Goal: Task Accomplishment & Management: Manage account settings

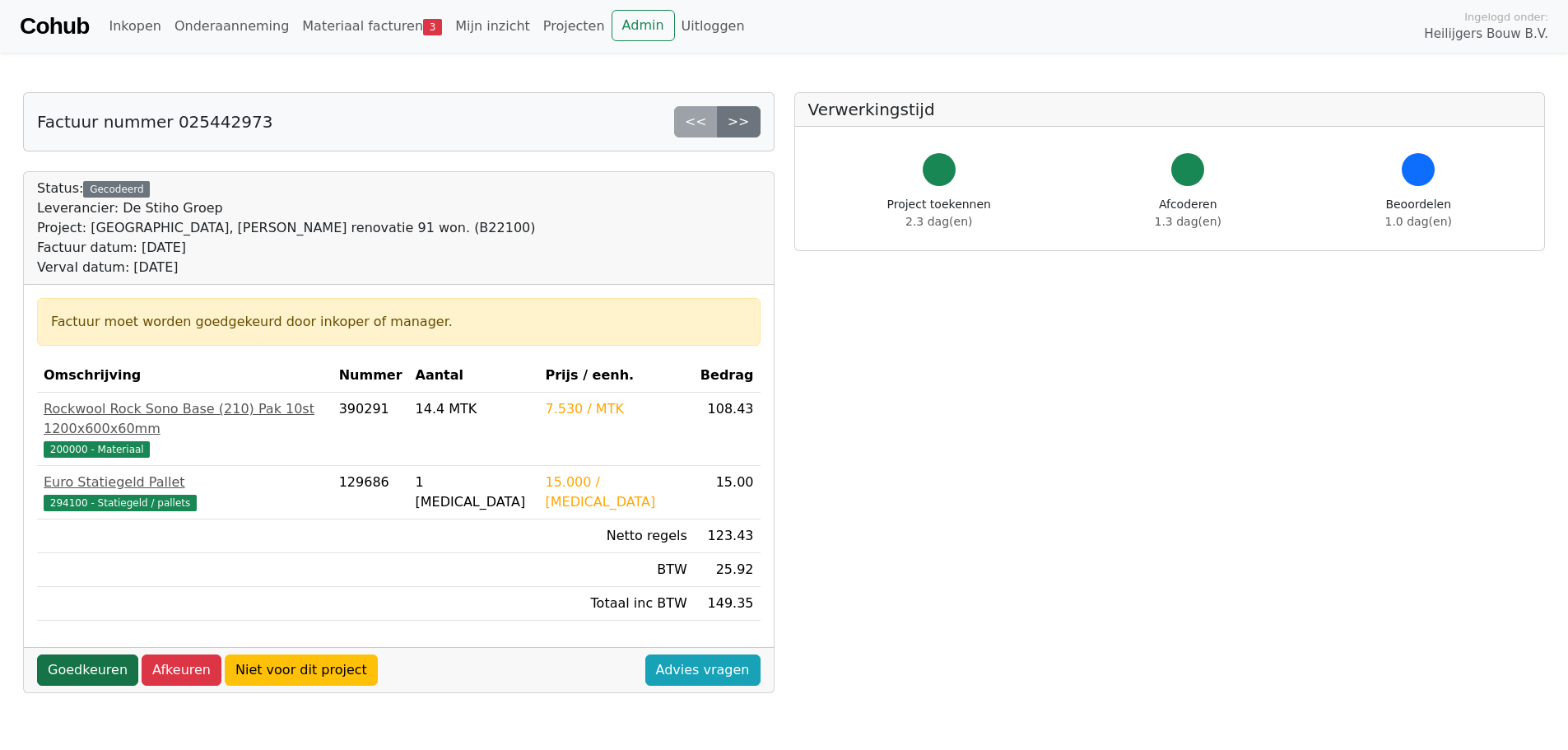
click at [94, 655] on link "Goedkeuren" at bounding box center [87, 670] width 101 height 31
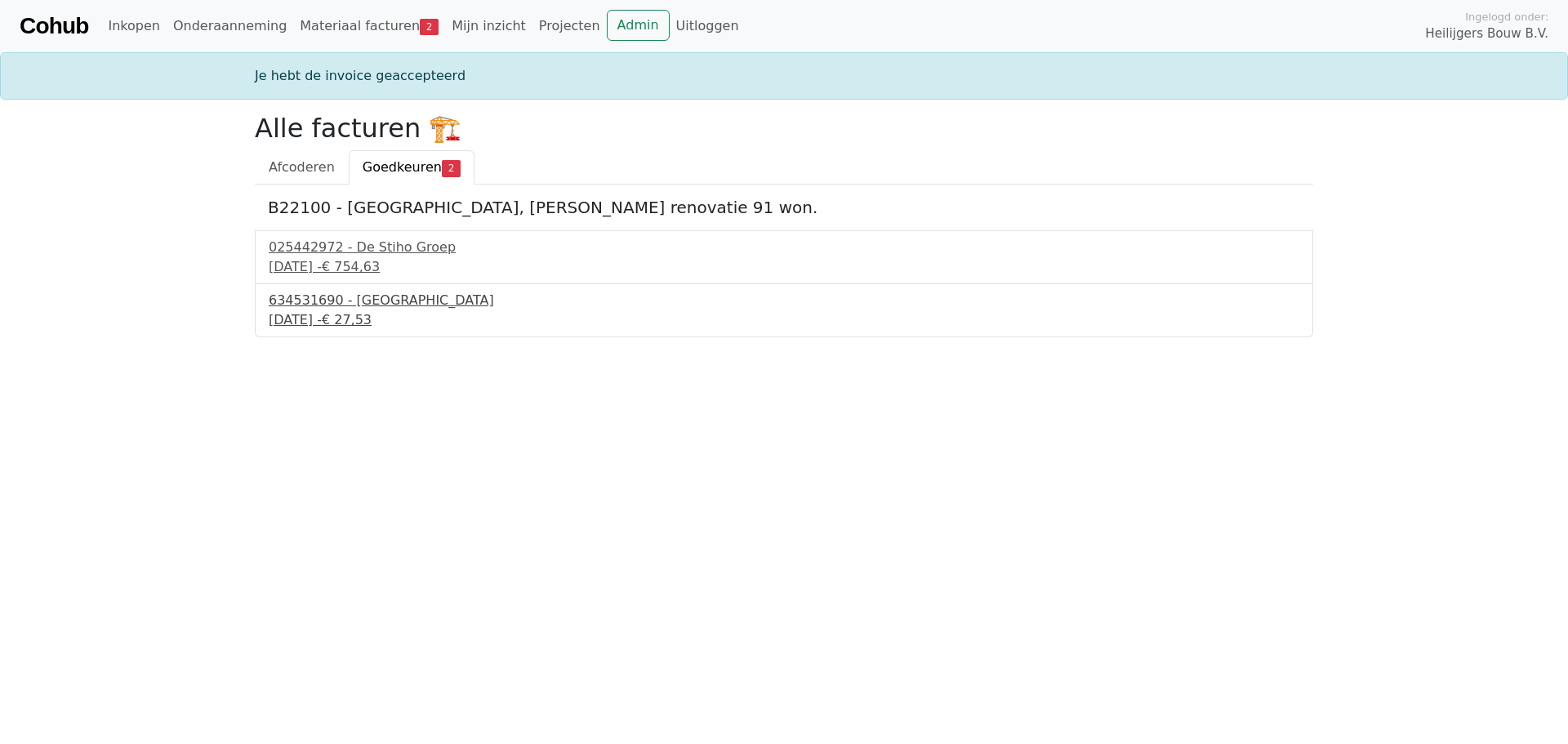
click at [373, 317] on div "11 september 2025 - € 27,53" at bounding box center [784, 320] width 1031 height 19
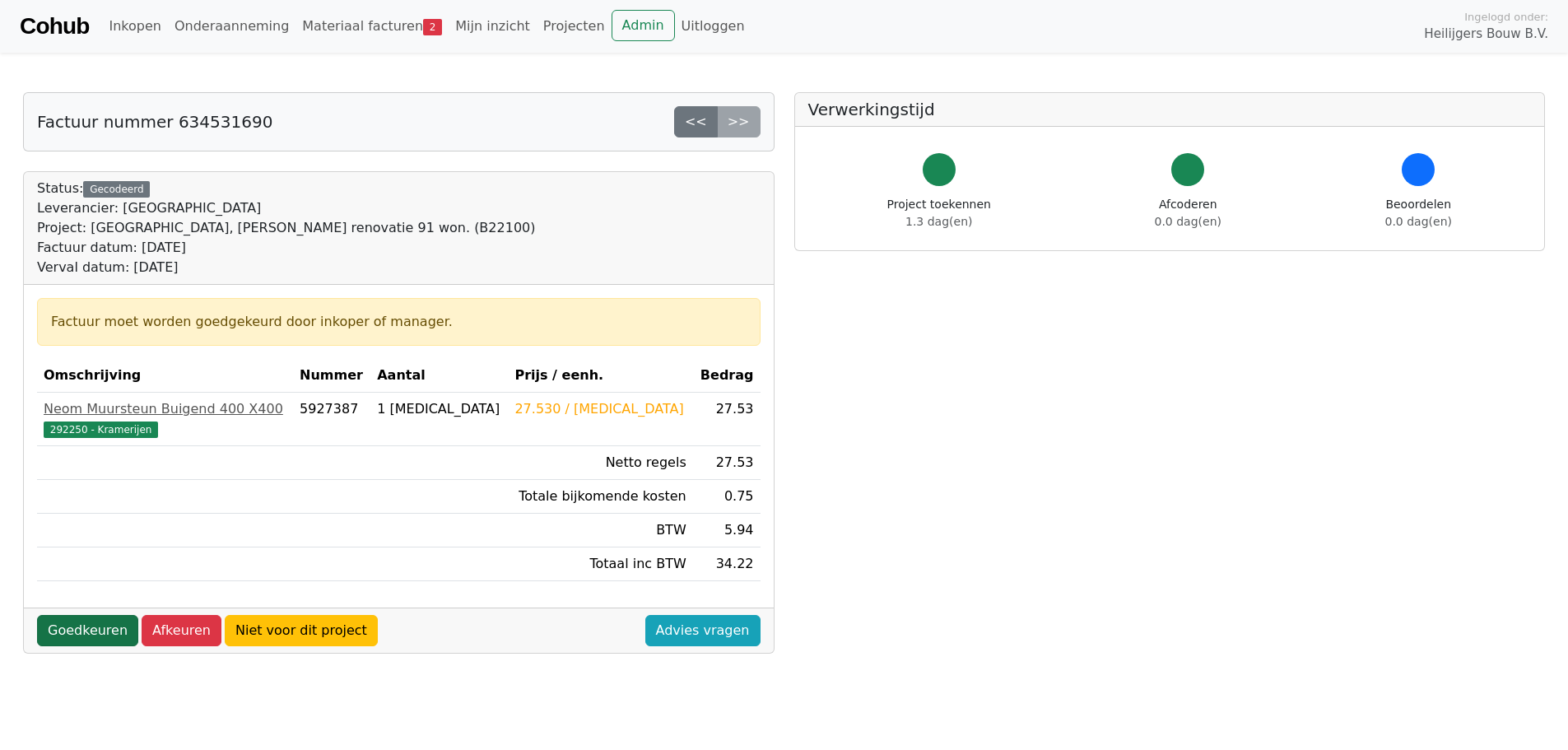
click at [68, 635] on link "Goedkeuren" at bounding box center [87, 631] width 101 height 31
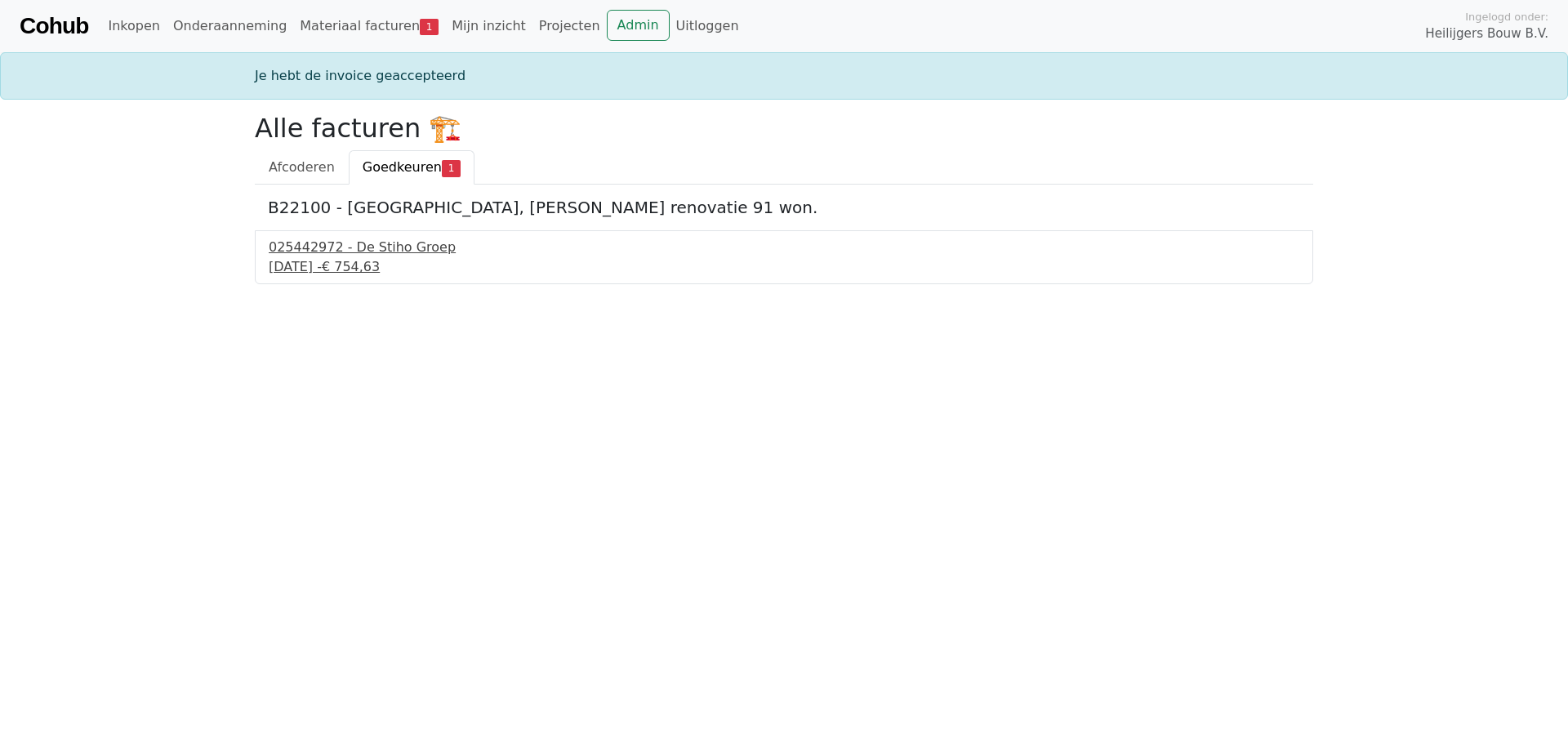
click at [338, 263] on div "9 september 2025 - € 754,63" at bounding box center [784, 267] width 1031 height 19
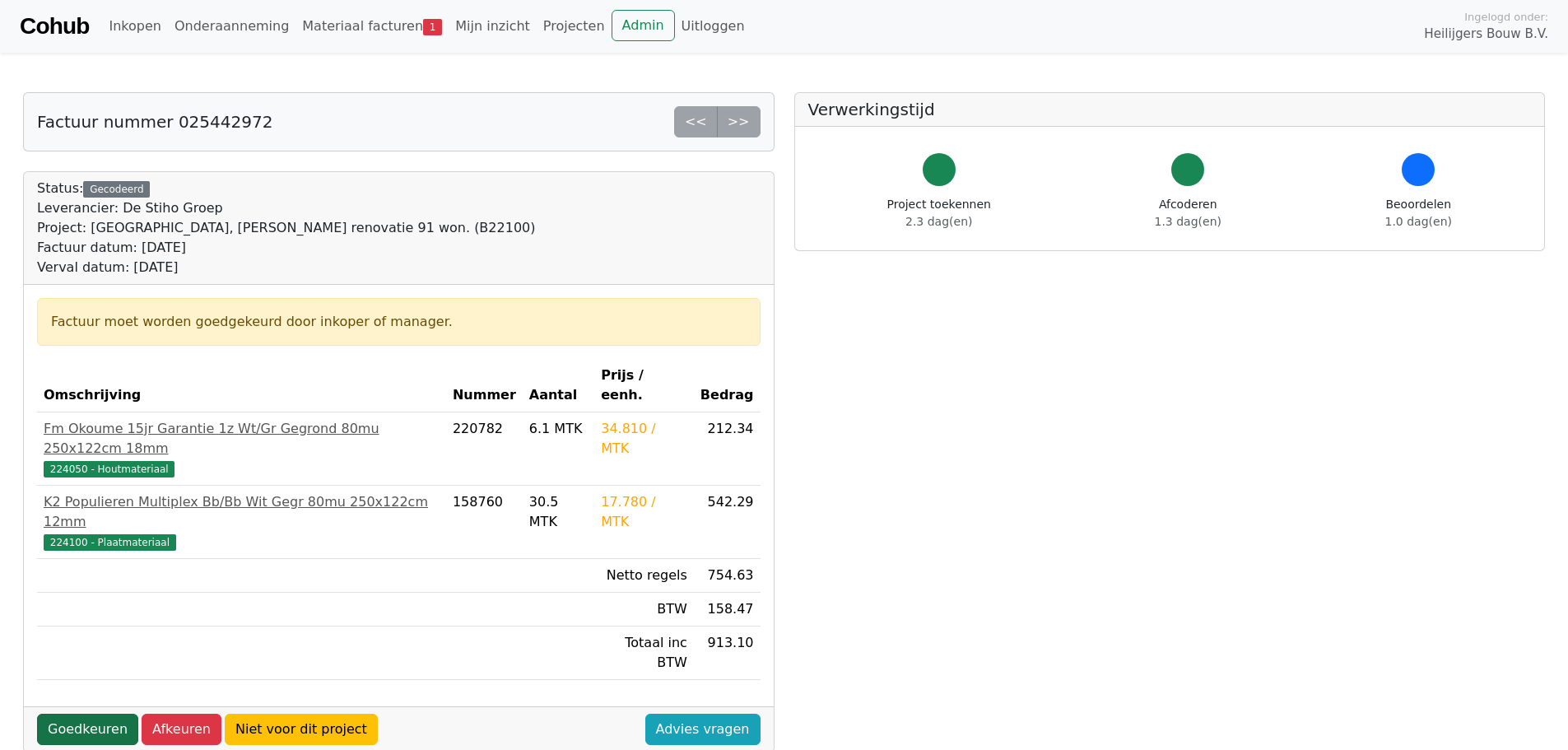
click at [81, 714] on link "Goedkeuren" at bounding box center [87, 729] width 101 height 31
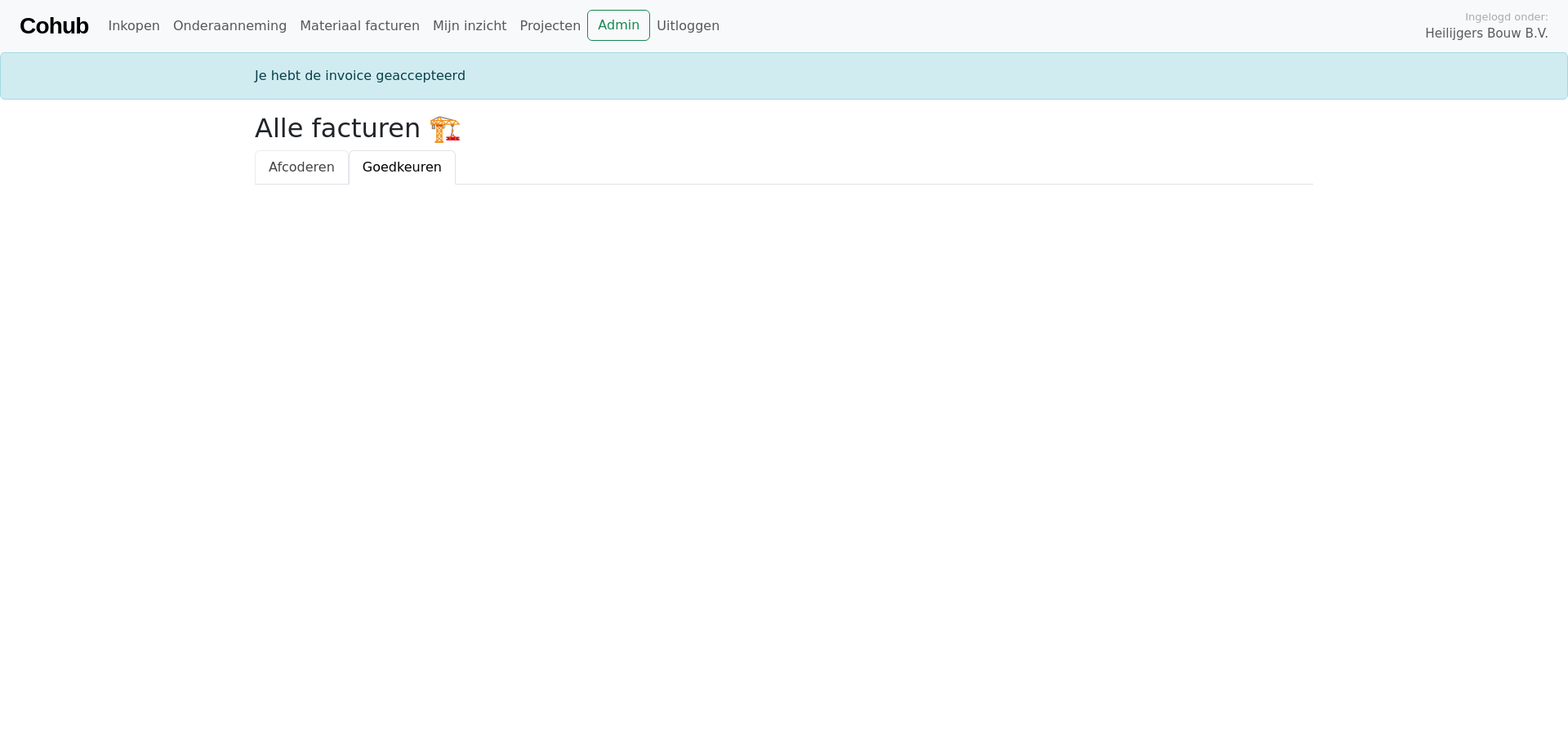
click at [318, 177] on link "Afcoderen" at bounding box center [302, 167] width 93 height 34
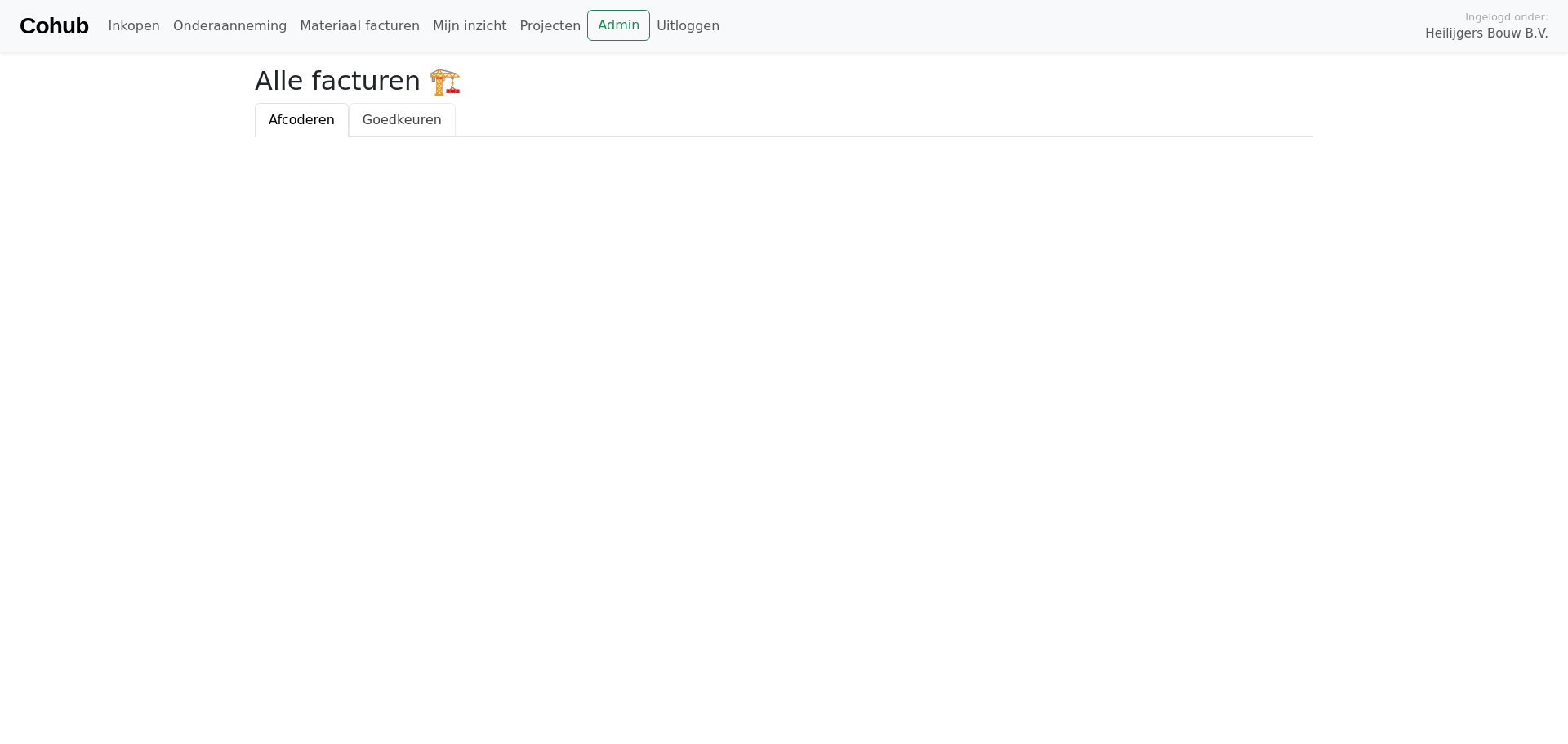
click at [390, 125] on span "Goedkeuren" at bounding box center [402, 120] width 79 height 16
